Goal: Register for event/course

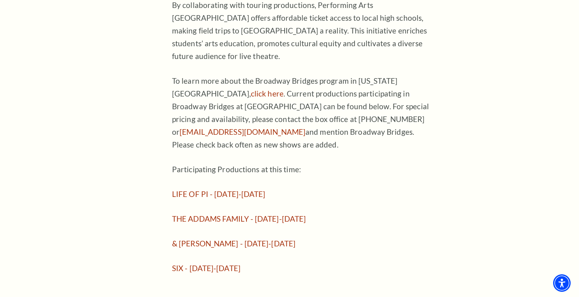
drag, startPoint x: 295, startPoint y: 221, endPoint x: 170, endPoint y: 226, distance: 124.7
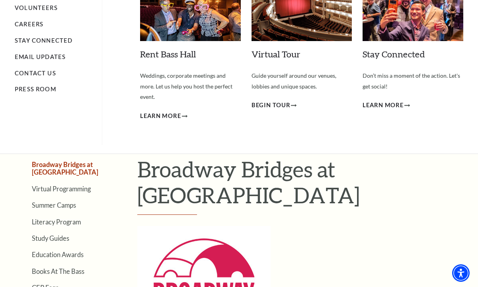
scroll to position [112, 0]
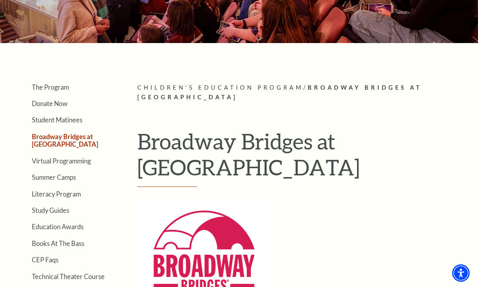
drag, startPoint x: 319, startPoint y: 183, endPoint x: 139, endPoint y: 133, distance: 186.5
click at [138, 133] on h1 "Broadway Bridges at [GEOGRAPHIC_DATA]" at bounding box center [303, 157] width 333 height 59
copy h1 "Broadway Bridges at [GEOGRAPHIC_DATA]"
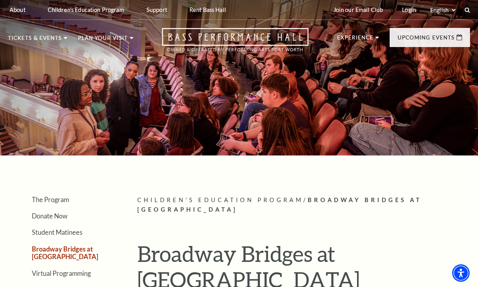
scroll to position [6, 0]
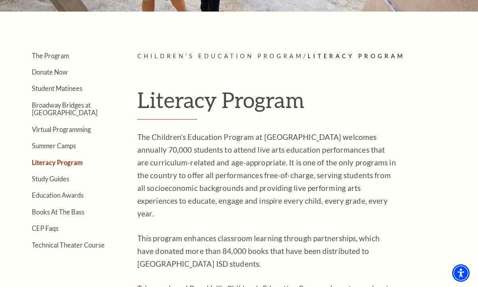
scroll to position [148, 0]
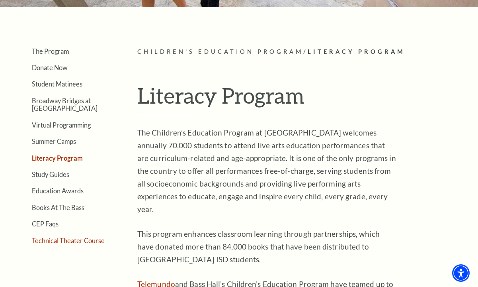
click at [62, 239] on link "Technical Theater Course" at bounding box center [68, 240] width 73 height 8
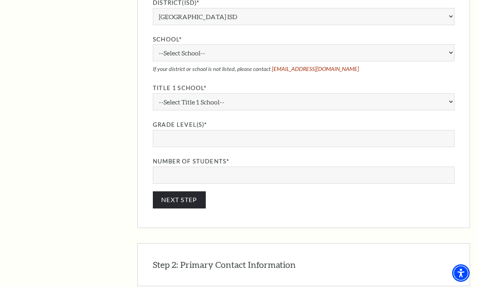
scroll to position [543, 0]
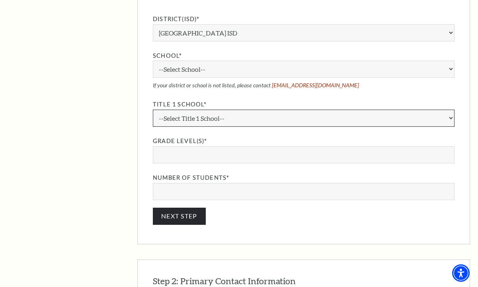
click at [243, 117] on select "--Select Title 1 School-- Yes No" at bounding box center [304, 117] width 302 height 17
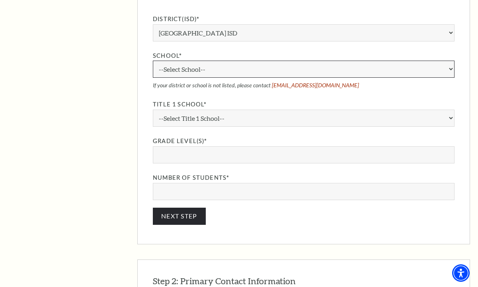
click at [210, 70] on select "--Select School-- A.M. Pate Elementary School Alice Carlson Elementary School A…" at bounding box center [304, 68] width 302 height 17
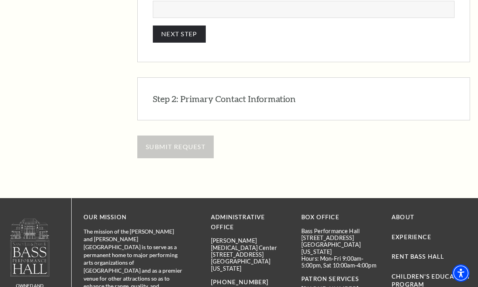
scroll to position [779, 0]
